Goal: Information Seeking & Learning: Learn about a topic

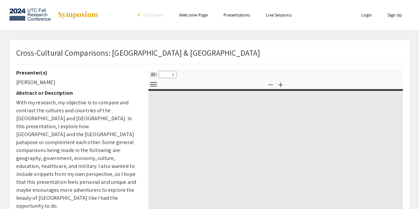
select select "custom"
type input "0"
select select "custom"
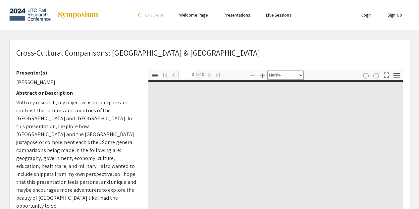
type input "1"
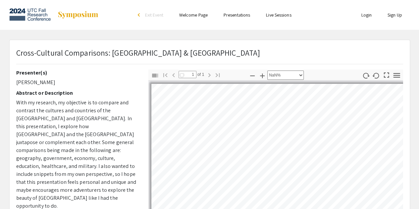
scroll to position [2, 2]
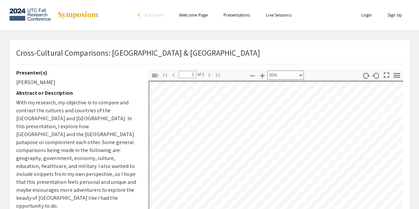
click at [301, 80] on div "Zoom Out Zoom In Automatic Zoom Actual Size Page Fit Page Width 50% 100% 125% 1…" at bounding box center [276, 76] width 56 height 12
click at [301, 73] on select "Automatic Zoom Actual Size Page Fit Page Width 50% 100% 125% 150% 200% 300% 400…" at bounding box center [285, 75] width 36 height 9
select select "page-fit"
click at [267, 71] on select "Automatic Zoom Actual Size Page Fit Page Width 50% 100% 125% 150% 200% 300% 400…" at bounding box center [285, 75] width 36 height 9
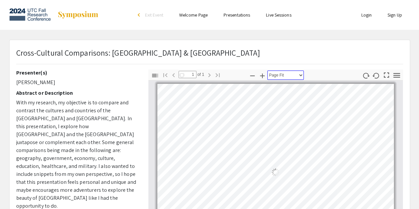
scroll to position [0, 0]
click at [51, 15] on link at bounding box center [53, 15] width 89 height 17
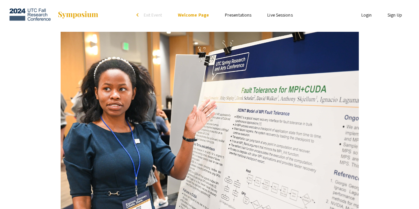
click at [235, 16] on link "Presentations" at bounding box center [238, 15] width 27 height 6
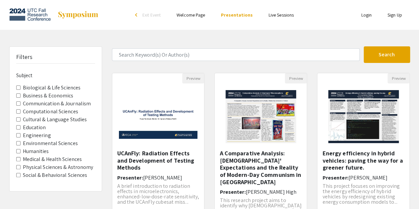
scroll to position [28, 0]
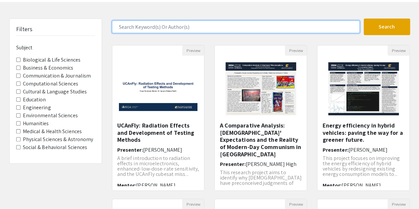
click at [184, 27] on input "Search Keyword(s) Or Author(s)" at bounding box center [236, 27] width 248 height 13
type input "[GEOGRAPHIC_DATA]"
click at [364, 19] on button "Search" at bounding box center [387, 27] width 46 height 17
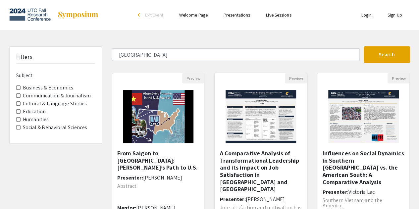
click at [224, 151] on h5 "A Comparative Analysis of Transformational Leadership and its impact on Job Sat…" at bounding box center [261, 171] width 82 height 43
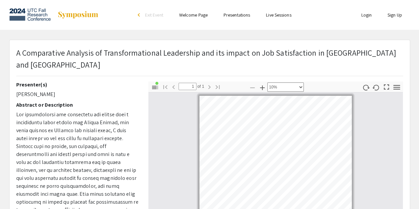
select select "custom"
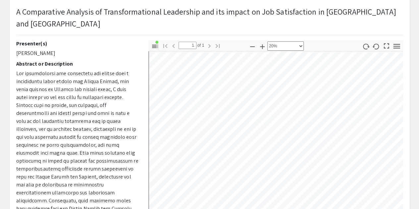
scroll to position [19, 0]
click at [262, 29] on div "A Comparative Analysis of Transformational Leadership and its impact on Job Sat…" at bounding box center [209, 20] width 387 height 29
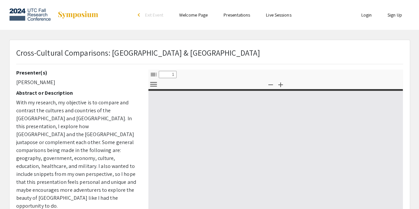
select select "custom"
type input "0"
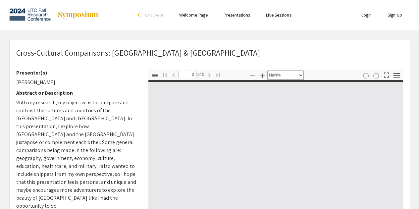
select select "auto"
type input "1"
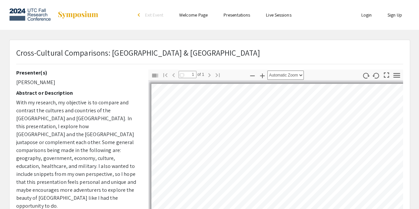
select select "page-fit"
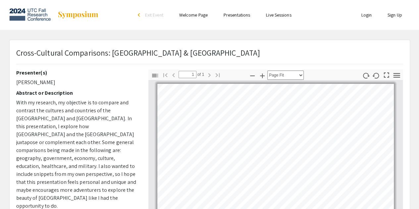
click at [246, 14] on link "Presentations" at bounding box center [237, 15] width 27 height 6
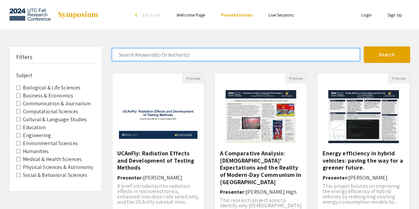
click at [158, 51] on input "Search Keyword(s) Or Author(s)" at bounding box center [236, 54] width 248 height 13
type input "[GEOGRAPHIC_DATA]"
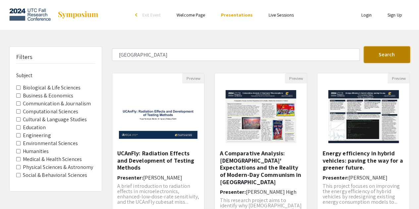
click at [384, 53] on button "Search" at bounding box center [387, 54] width 46 height 17
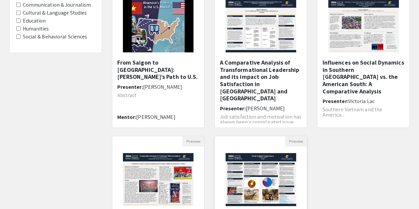
scroll to position [91, 0]
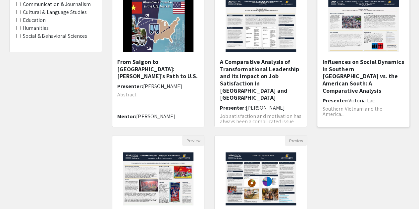
click at [340, 38] on img at bounding box center [364, 25] width 84 height 66
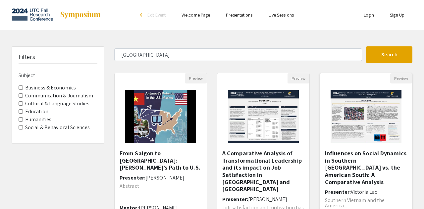
select select "custom"
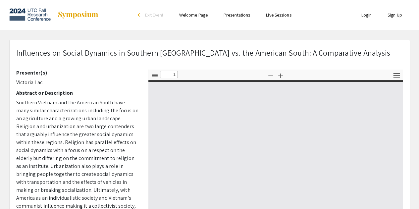
type input "0"
select select "custom"
type input "1"
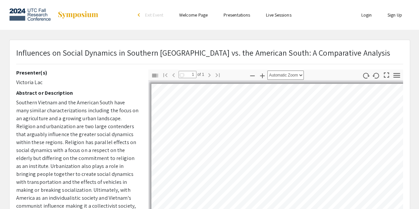
select select "auto"
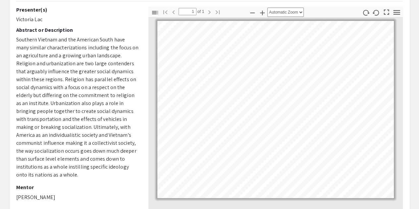
scroll to position [62, 0]
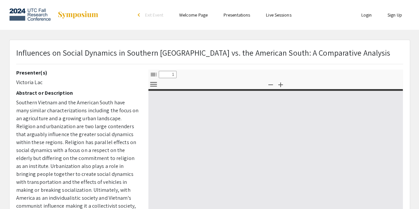
select select "custom"
type input "0"
select select "custom"
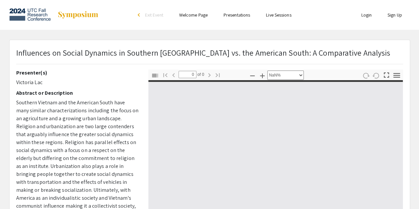
type input "1"
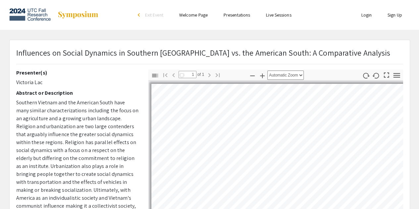
select select "auto"
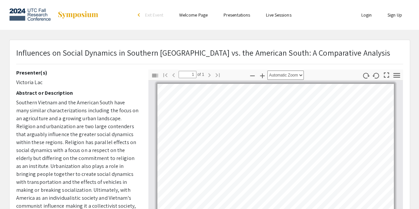
click at [233, 14] on link "Presentations" at bounding box center [237, 15] width 27 height 6
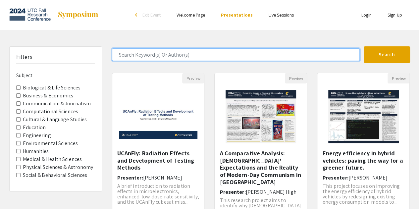
click at [210, 55] on input "Search Keyword(s) Or Author(s)" at bounding box center [236, 54] width 248 height 13
type input "[GEOGRAPHIC_DATA]"
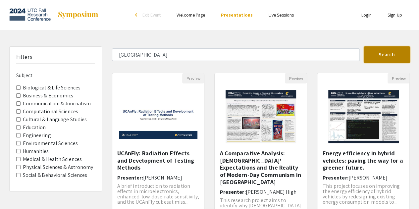
click at [384, 54] on button "Search" at bounding box center [387, 54] width 46 height 17
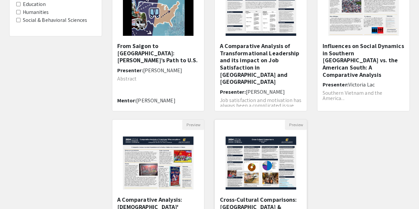
scroll to position [108, 0]
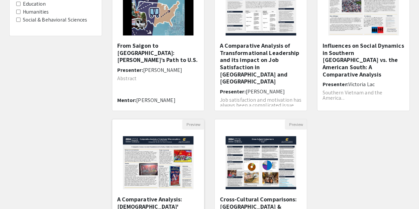
click at [156, 169] on img "Open Presentation <p>A Comparative Analysis: Americans' Expectations and the Re…" at bounding box center [158, 163] width 84 height 66
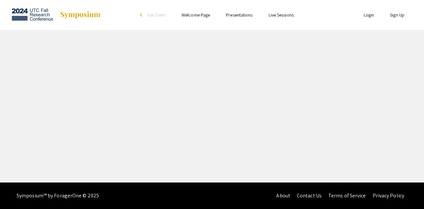
select select "custom"
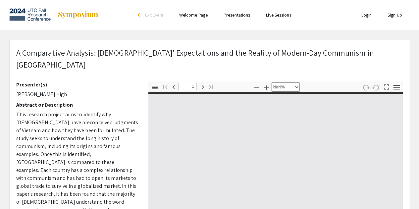
type input "0"
select select "custom"
type input "1"
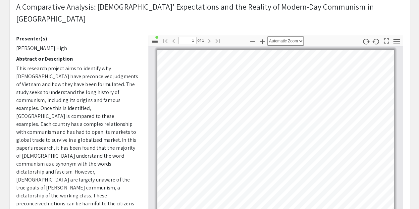
scroll to position [47, 0]
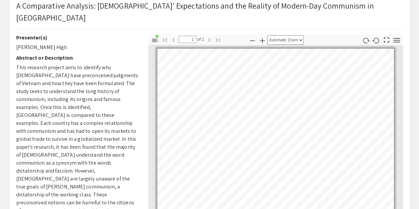
select select "custom"
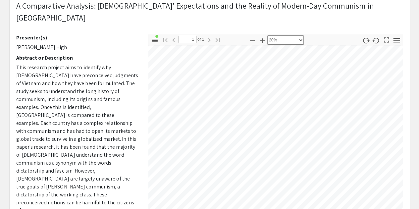
scroll to position [19, 0]
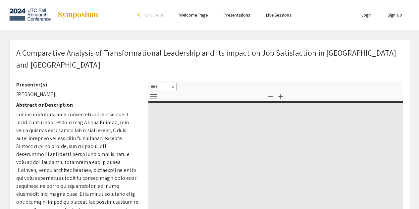
select select "custom"
type input "0"
select select "custom"
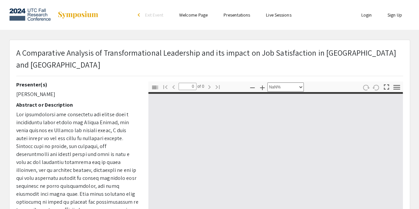
type input "1"
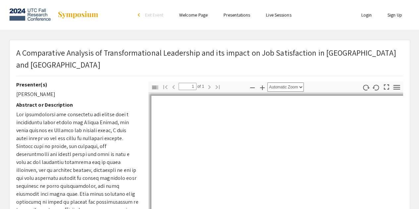
select select "custom"
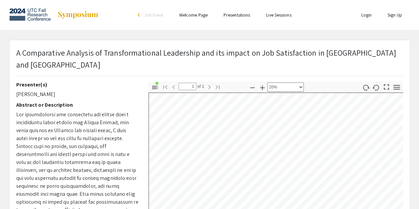
click at [233, 16] on link "Presentations" at bounding box center [237, 15] width 27 height 6
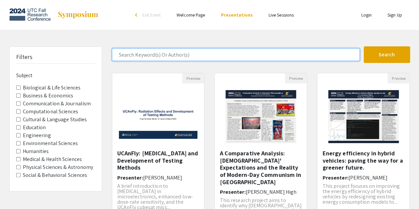
click at [232, 55] on input "Search Keyword(s) Or Author(s)" at bounding box center [236, 54] width 248 height 13
type input "[GEOGRAPHIC_DATA]"
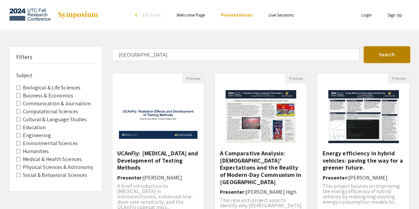
click at [400, 52] on button "Search" at bounding box center [387, 54] width 46 height 17
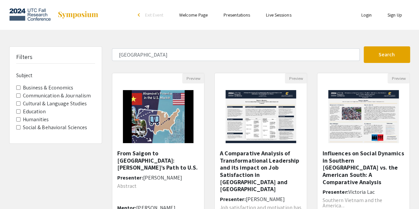
click at [49, 88] on label "Business & Economics" at bounding box center [48, 88] width 51 height 8
click at [21, 88] on Economics "Business & Economics" at bounding box center [18, 87] width 4 height 4
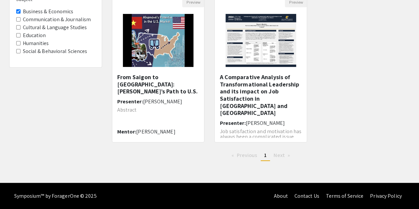
scroll to position [12, 0]
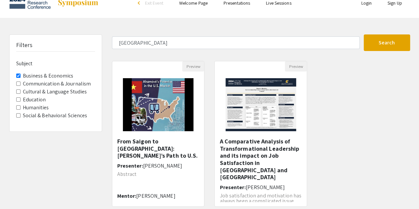
click at [80, 86] on label "Communication & Journalism" at bounding box center [57, 84] width 68 height 8
click at [21, 86] on Journalism "Communication & Journalism" at bounding box center [18, 84] width 4 height 4
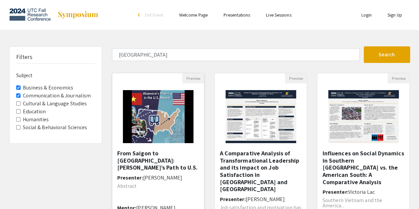
scroll to position [76, 0]
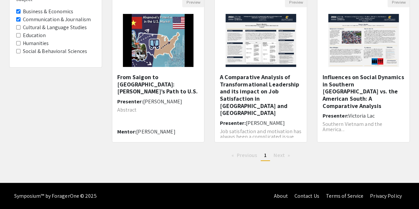
click at [59, 24] on label "Cultural & Language Studies" at bounding box center [55, 28] width 64 height 8
click at [21, 25] on Studies "Cultural & Language Studies" at bounding box center [18, 27] width 4 height 4
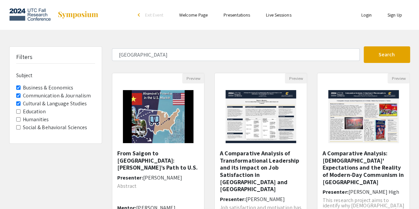
click at [19, 102] on Studies "Cultural & Language Studies" at bounding box center [18, 103] width 4 height 4
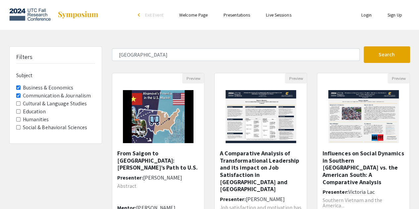
click at [19, 96] on Journalism "Communication & Journalism" at bounding box center [18, 95] width 4 height 4
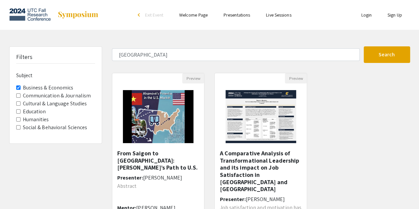
click at [19, 88] on Economics "Business & Economics" at bounding box center [18, 87] width 4 height 4
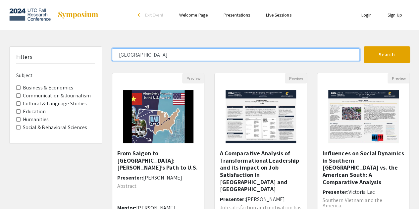
click at [133, 55] on input "[GEOGRAPHIC_DATA]" at bounding box center [236, 54] width 248 height 13
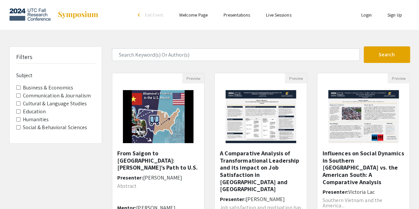
click at [376, 57] on button "Search" at bounding box center [387, 54] width 46 height 17
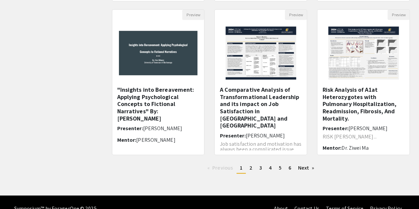
scroll to position [230, 0]
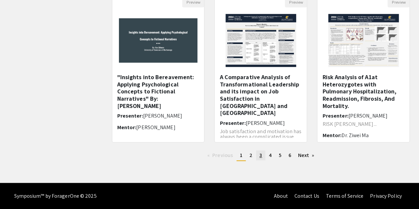
click at [261, 156] on span "3" at bounding box center [260, 155] width 3 height 7
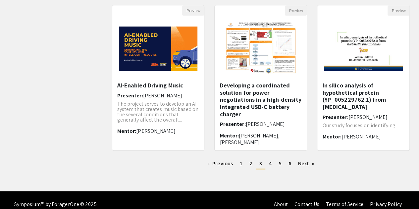
scroll to position [230, 0]
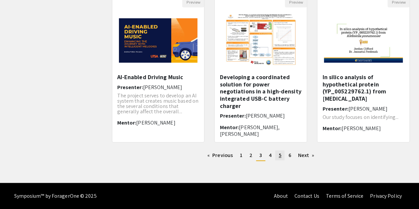
click at [281, 154] on span "5" at bounding box center [280, 155] width 3 height 7
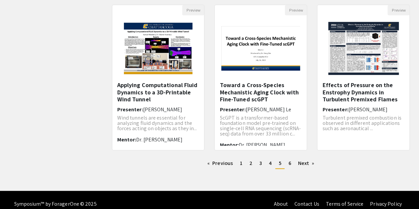
scroll to position [230, 0]
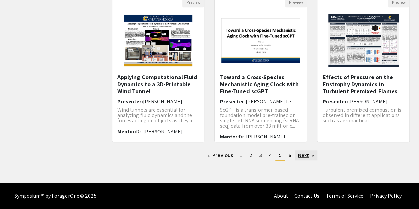
click at [302, 157] on link "Next page" at bounding box center [306, 155] width 23 height 10
